Goal: Information Seeking & Learning: Learn about a topic

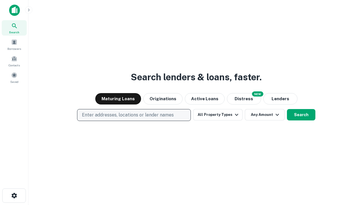
click at [134, 115] on p "Enter addresses, locations or lender names" at bounding box center [128, 114] width 92 height 7
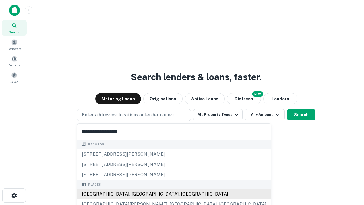
click at [136, 194] on div "[GEOGRAPHIC_DATA], [GEOGRAPHIC_DATA], [GEOGRAPHIC_DATA]" at bounding box center [174, 194] width 194 height 10
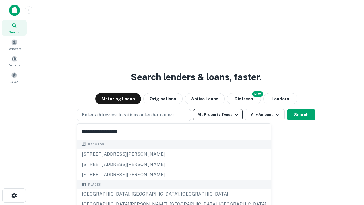
click at [218, 115] on button "All Property Types" at bounding box center [217, 114] width 49 height 11
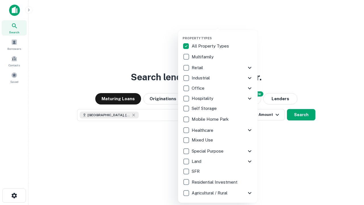
click at [222, 34] on button "button" at bounding box center [222, 34] width 80 height 0
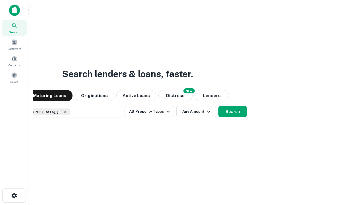
scroll to position [9, 0]
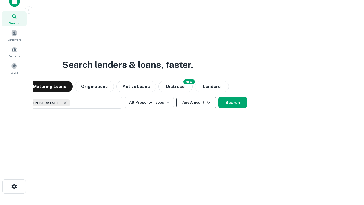
click at [176, 97] on button "Any Amount" at bounding box center [196, 102] width 40 height 11
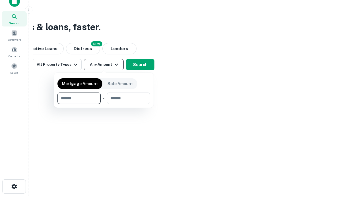
type input "*******"
click at [104, 104] on button "button" at bounding box center [103, 104] width 93 height 0
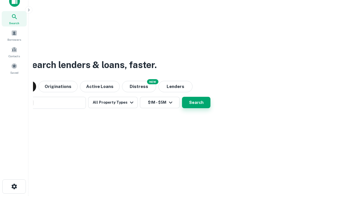
click at [182, 97] on button "Search" at bounding box center [196, 102] width 28 height 11
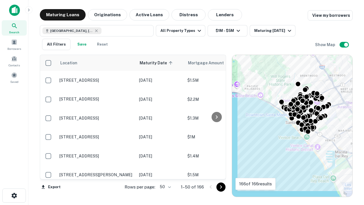
click at [164, 186] on body "Search Borrowers Contacts Saved Maturing Loans Originations Active Loans Distre…" at bounding box center [182, 102] width 364 height 205
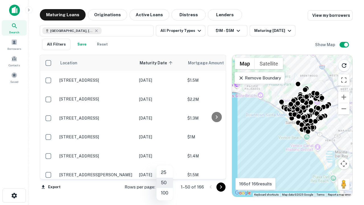
click at [165, 172] on li "25" at bounding box center [164, 172] width 16 height 10
